Goal: Find specific page/section: Find specific page/section

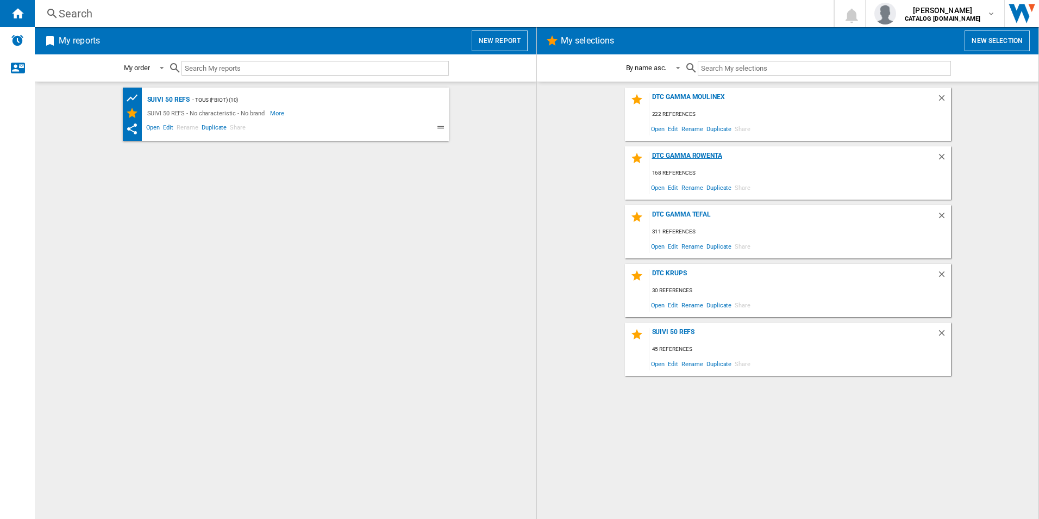
click at [657, 157] on div "DTC Gamma Rowenta" at bounding box center [794, 159] width 288 height 15
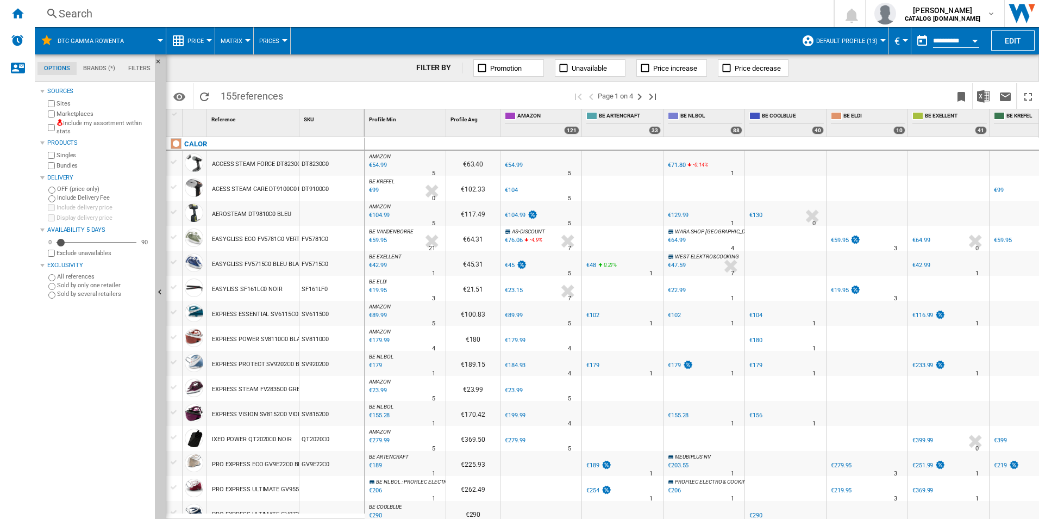
click at [59, 11] on div "Search" at bounding box center [432, 13] width 747 height 15
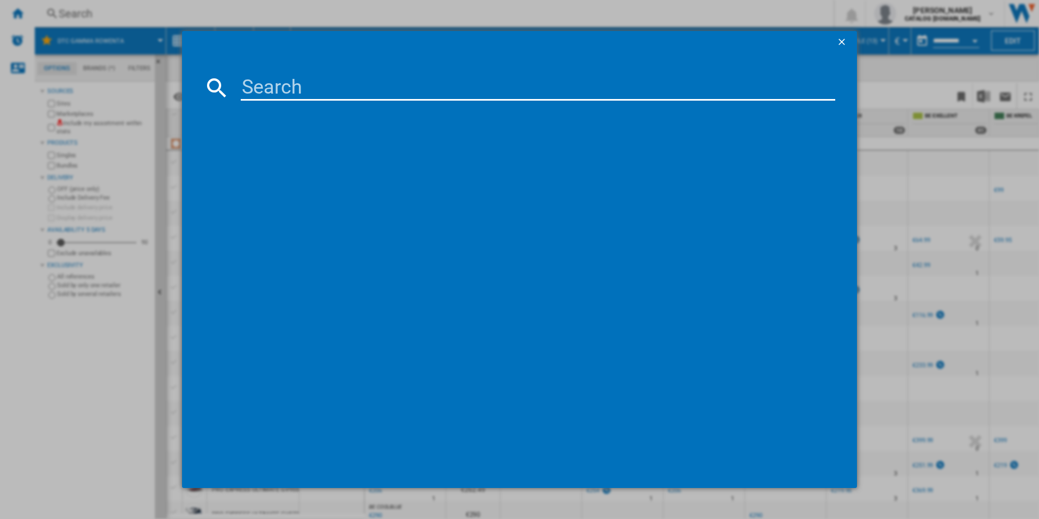
click at [260, 90] on input at bounding box center [538, 87] width 595 height 26
paste input "RR8585"
type input "RR8585"
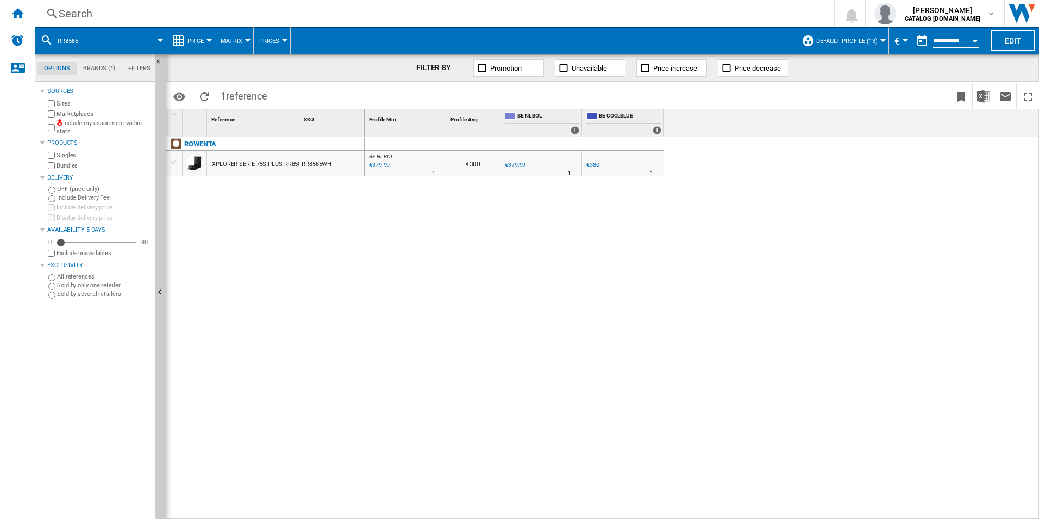
click at [117, 18] on div "Search" at bounding box center [432, 13] width 747 height 15
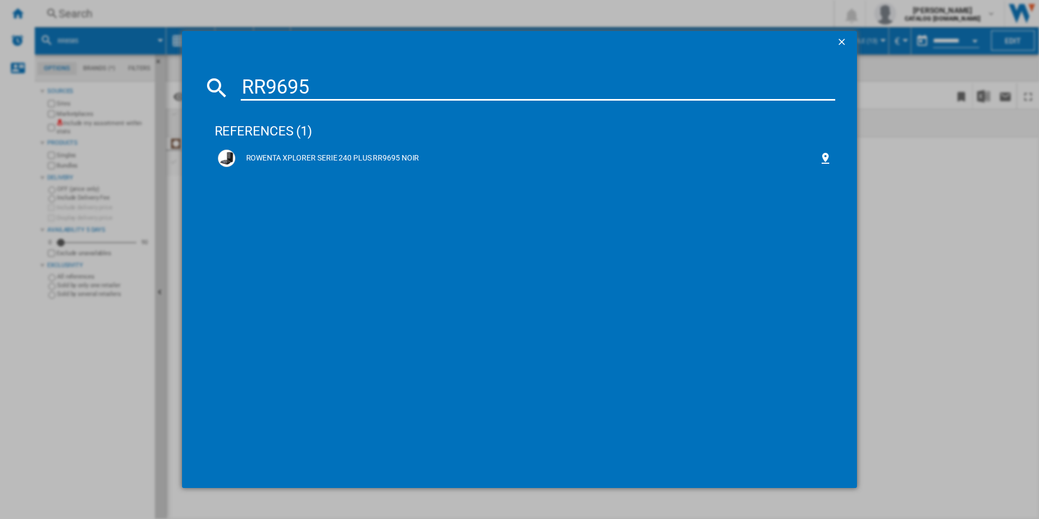
type input "RR9695"
click at [286, 149] on div "ROWENTA XPLORER SERIE 240 PLUS RR9695 NOIR" at bounding box center [525, 157] width 615 height 17
click at [356, 161] on div "ROWENTA XPLORER SERIE 240 PLUS RR9695 NOIR" at bounding box center [527, 158] width 584 height 11
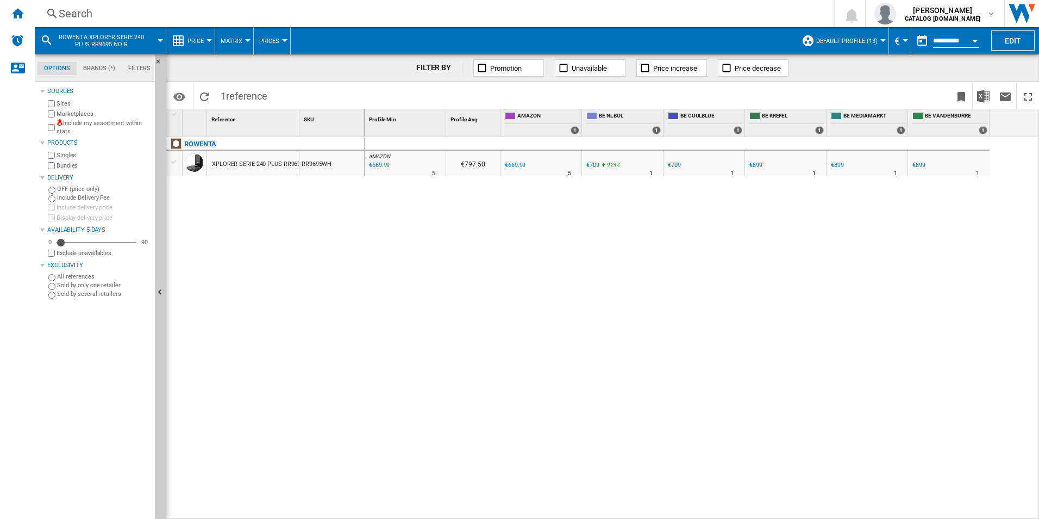
click at [102, 13] on div "Search" at bounding box center [432, 13] width 747 height 15
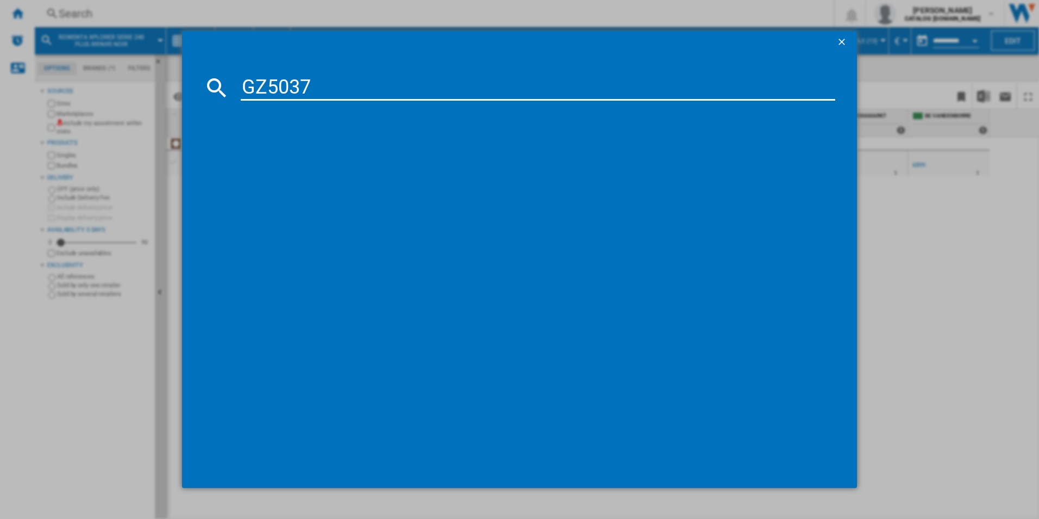
type input "GZ5037"
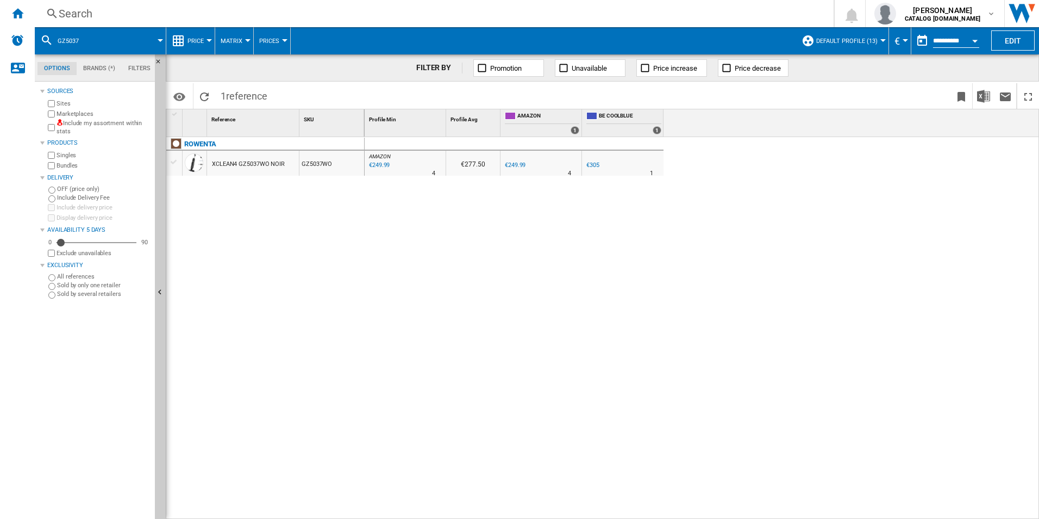
click at [854, 39] on span "Default profile (13)" at bounding box center [846, 41] width 61 height 7
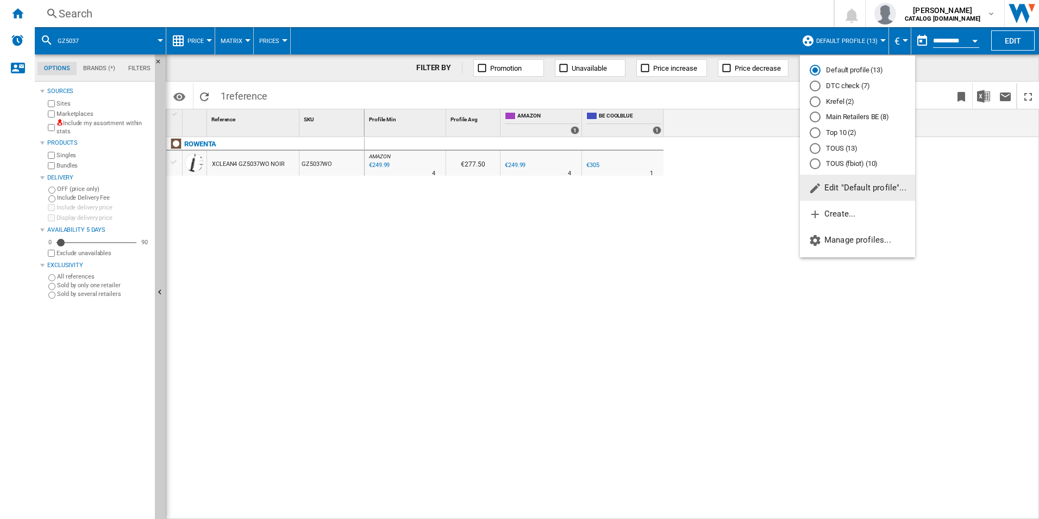
click at [843, 79] on md-radio-group "Default profile (13) DTC check (7) Krefel (2) Main Retailers BE (8) Top 10 (2) …" at bounding box center [857, 117] width 115 height 104
click at [840, 83] on md-radio-button "DTC check (7)" at bounding box center [858, 86] width 96 height 10
